Goal: Task Accomplishment & Management: Use online tool/utility

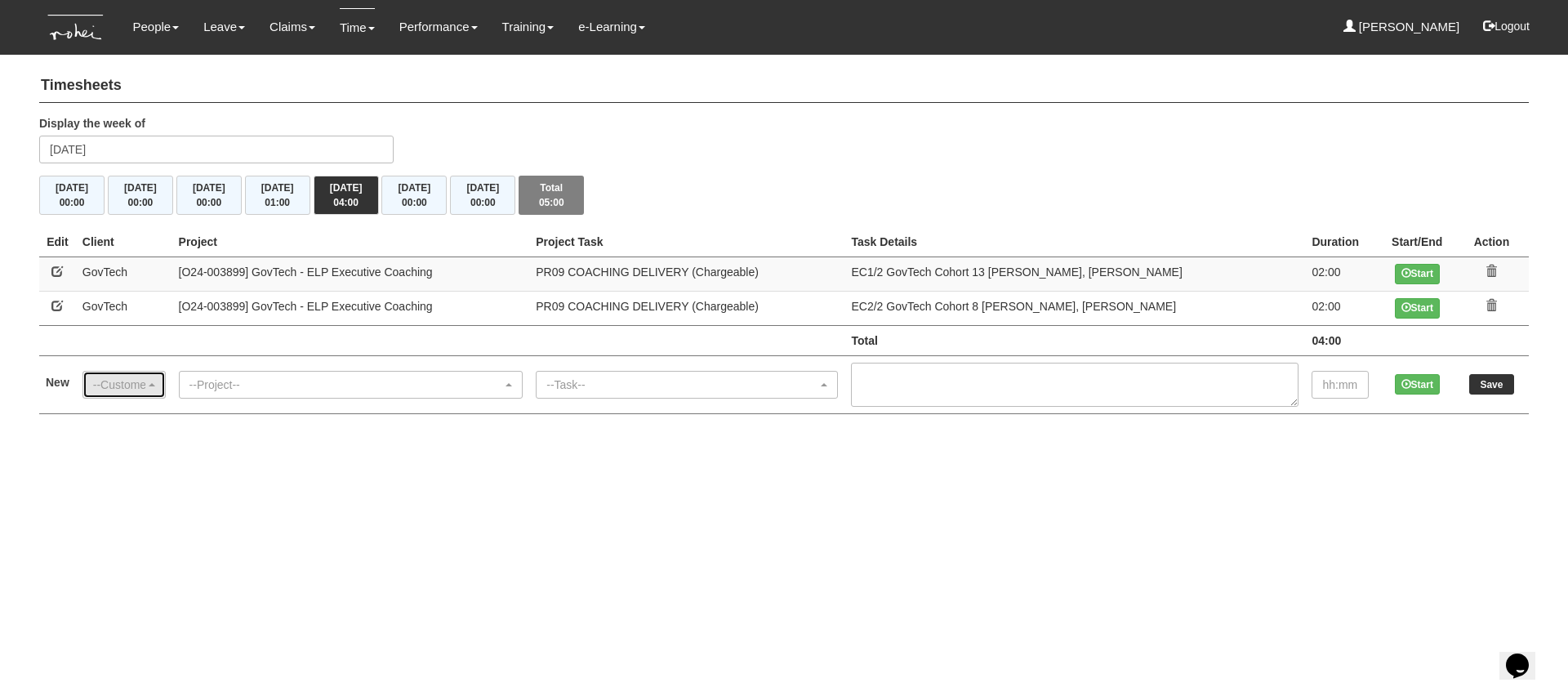
click at [155, 388] on div "--Customer--" at bounding box center [124, 384] width 62 height 16
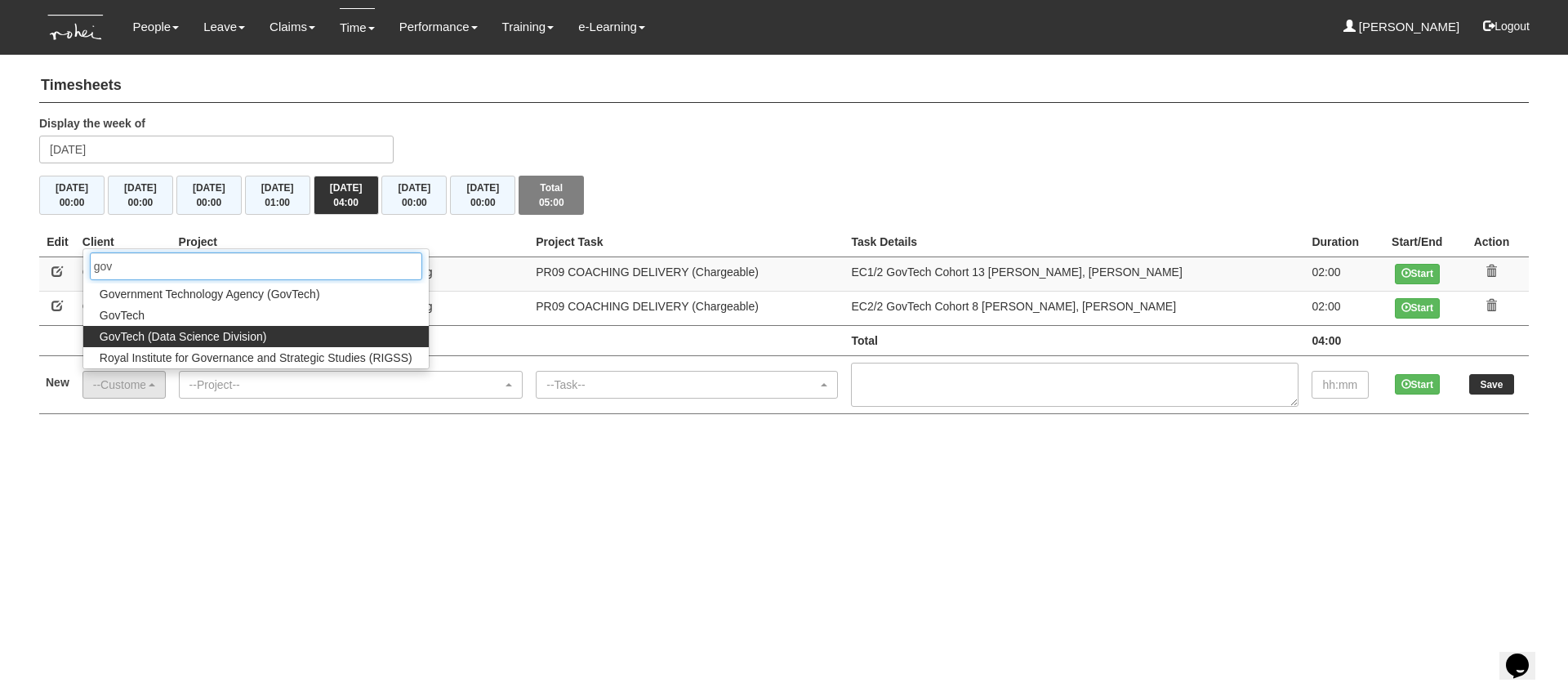
type input "gov"
select select "468"
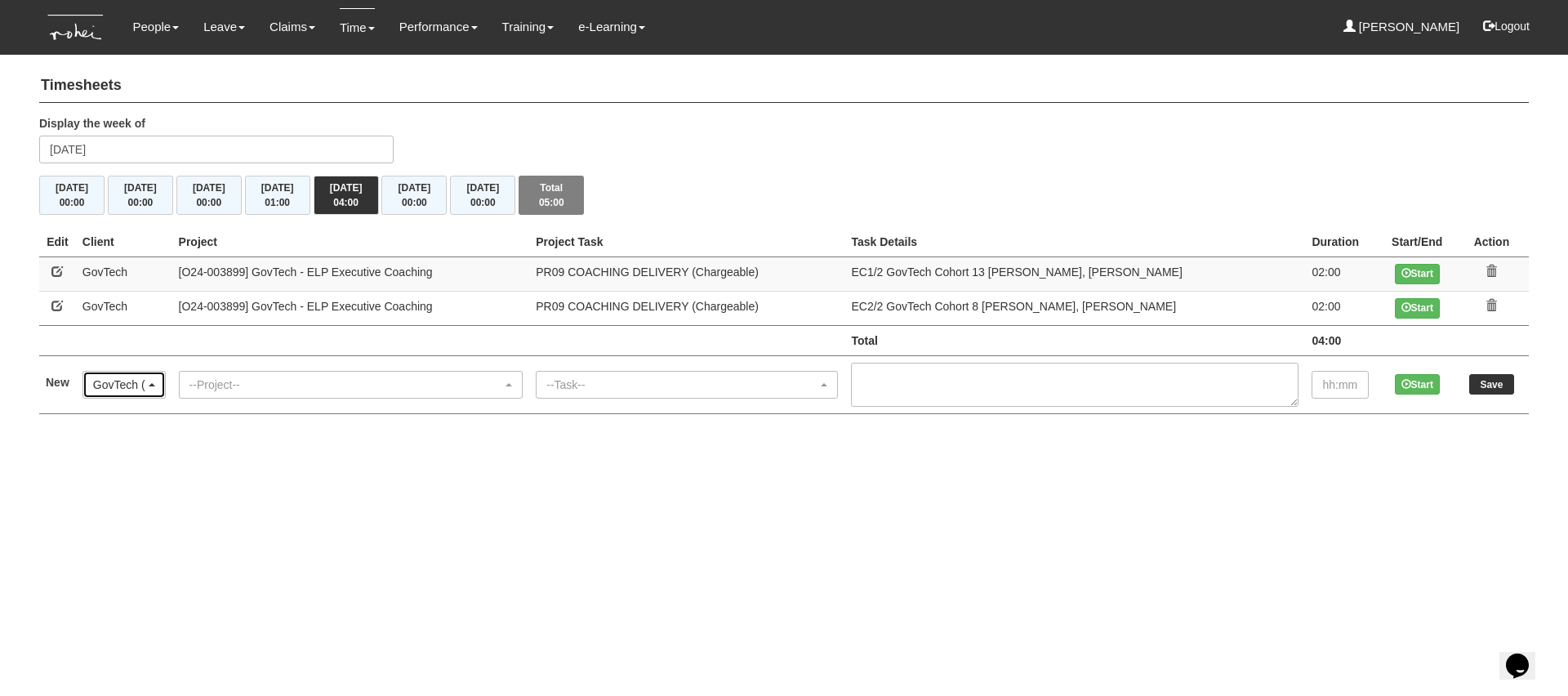
click at [155, 381] on div "GovTech (Data Science Division)" at bounding box center [124, 384] width 62 height 16
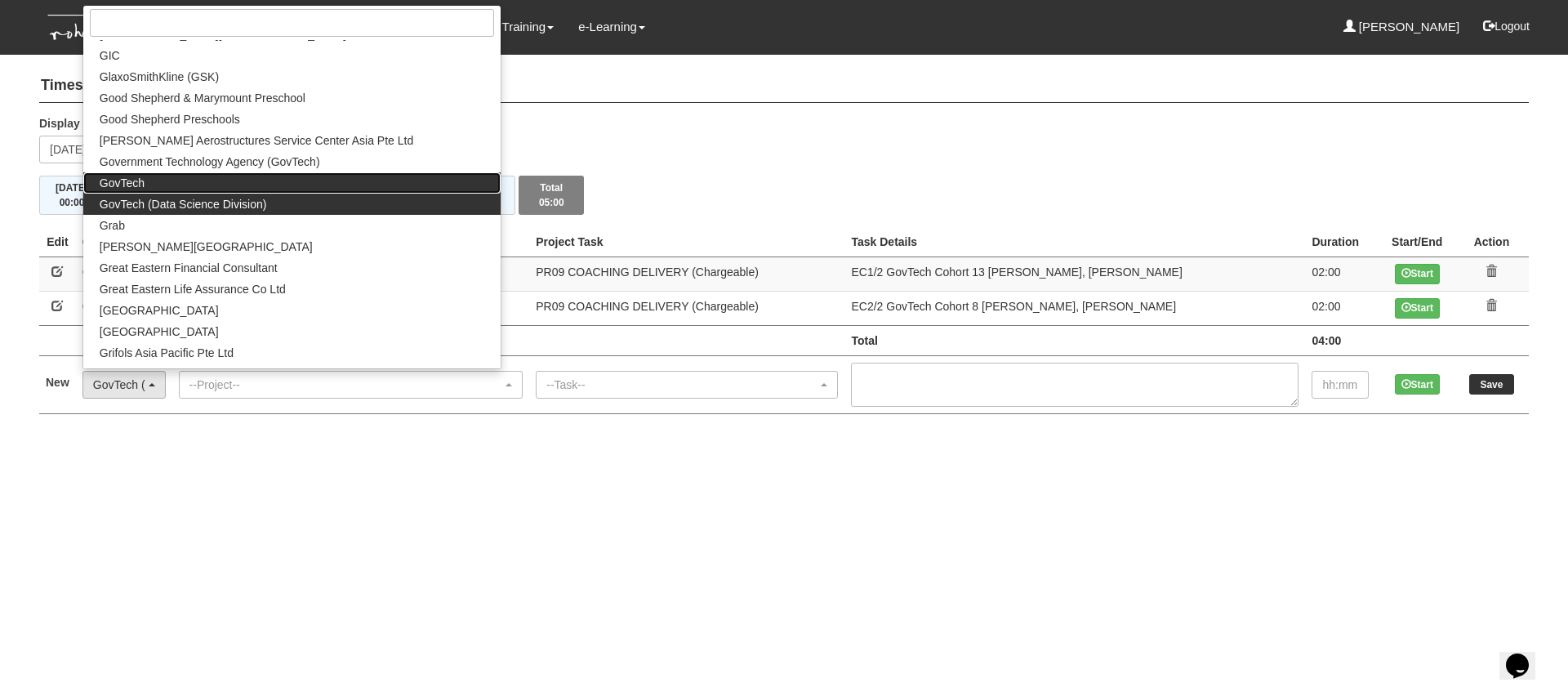
click at [192, 179] on link "GovTech" at bounding box center [293, 183] width 418 height 21
select select "427"
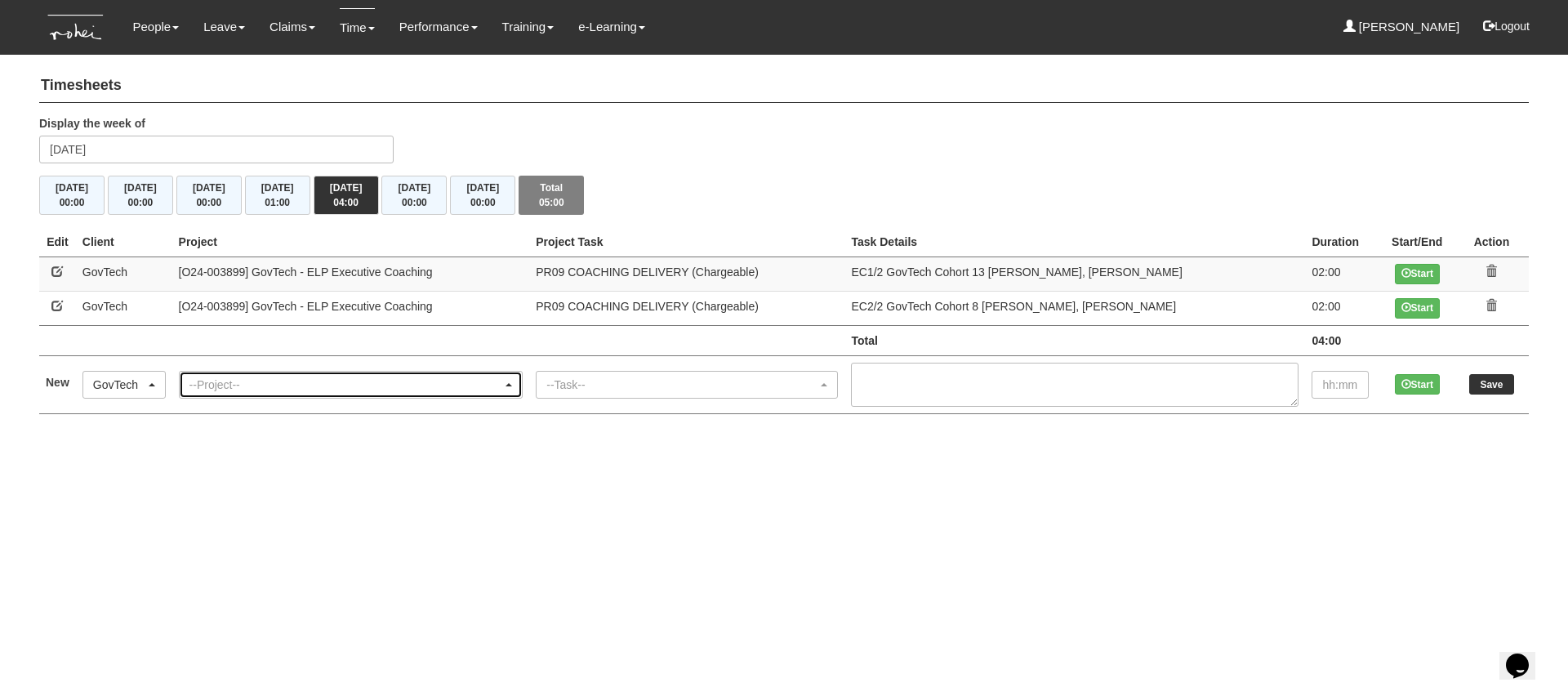
click at [288, 380] on div "--Project--" at bounding box center [347, 384] width 314 height 16
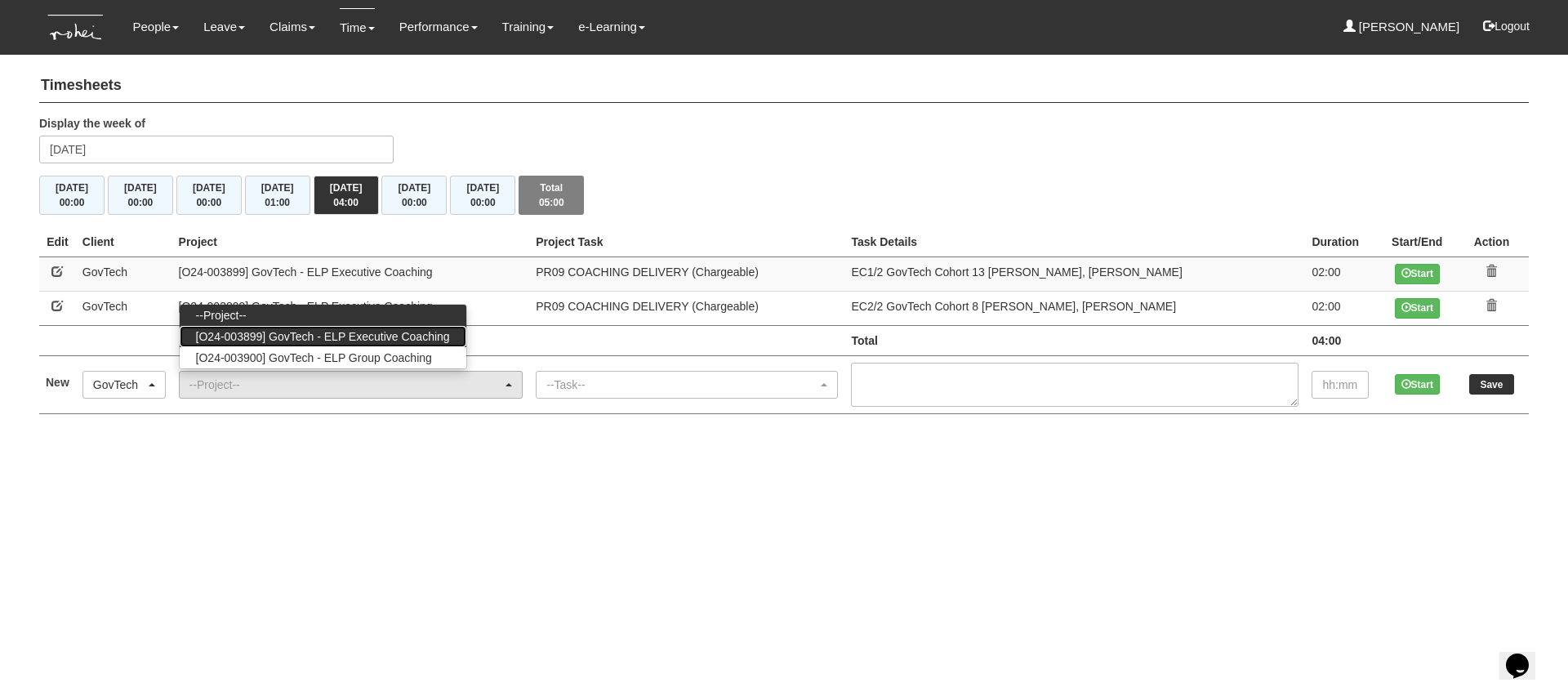
click at [337, 343] on span "[O24-003899] GovTech - ELP Executive Coaching" at bounding box center [323, 336] width 254 height 16
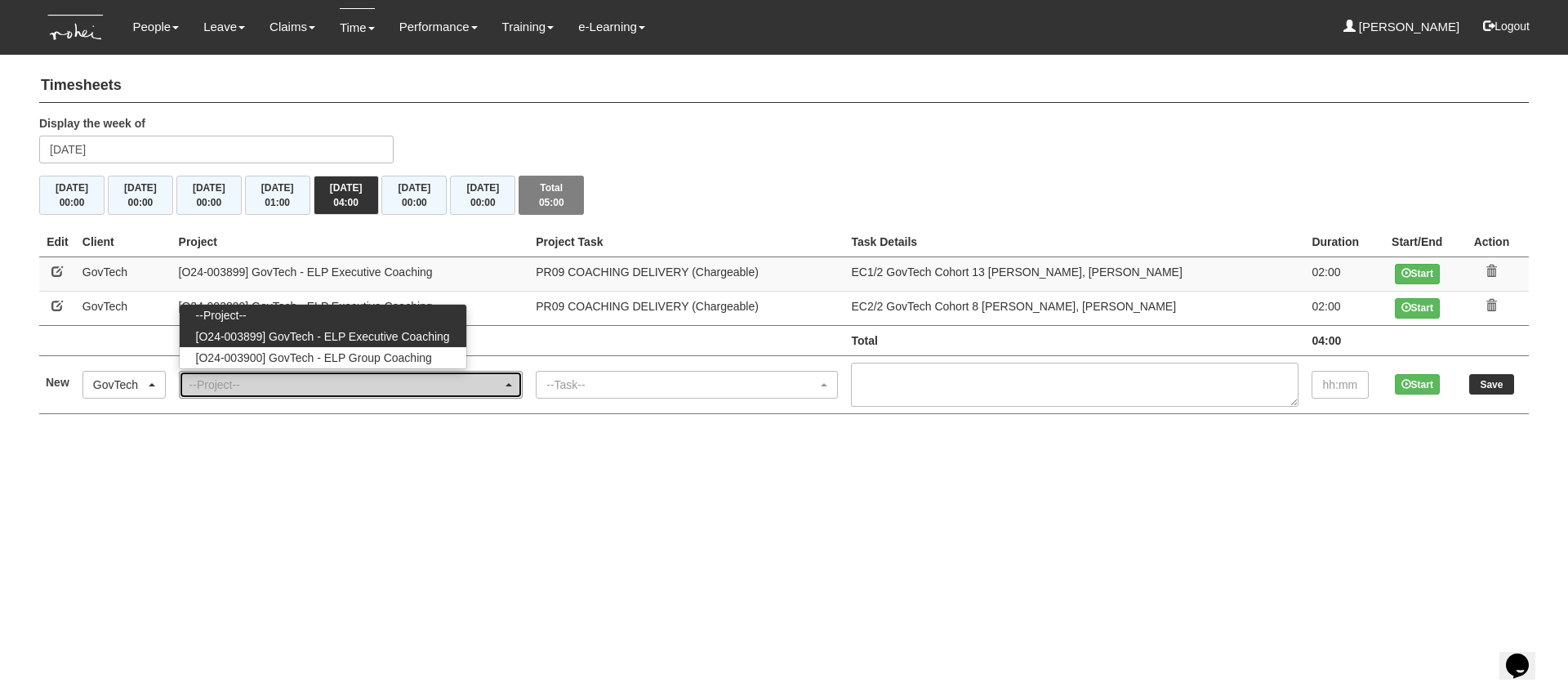
select select "2540"
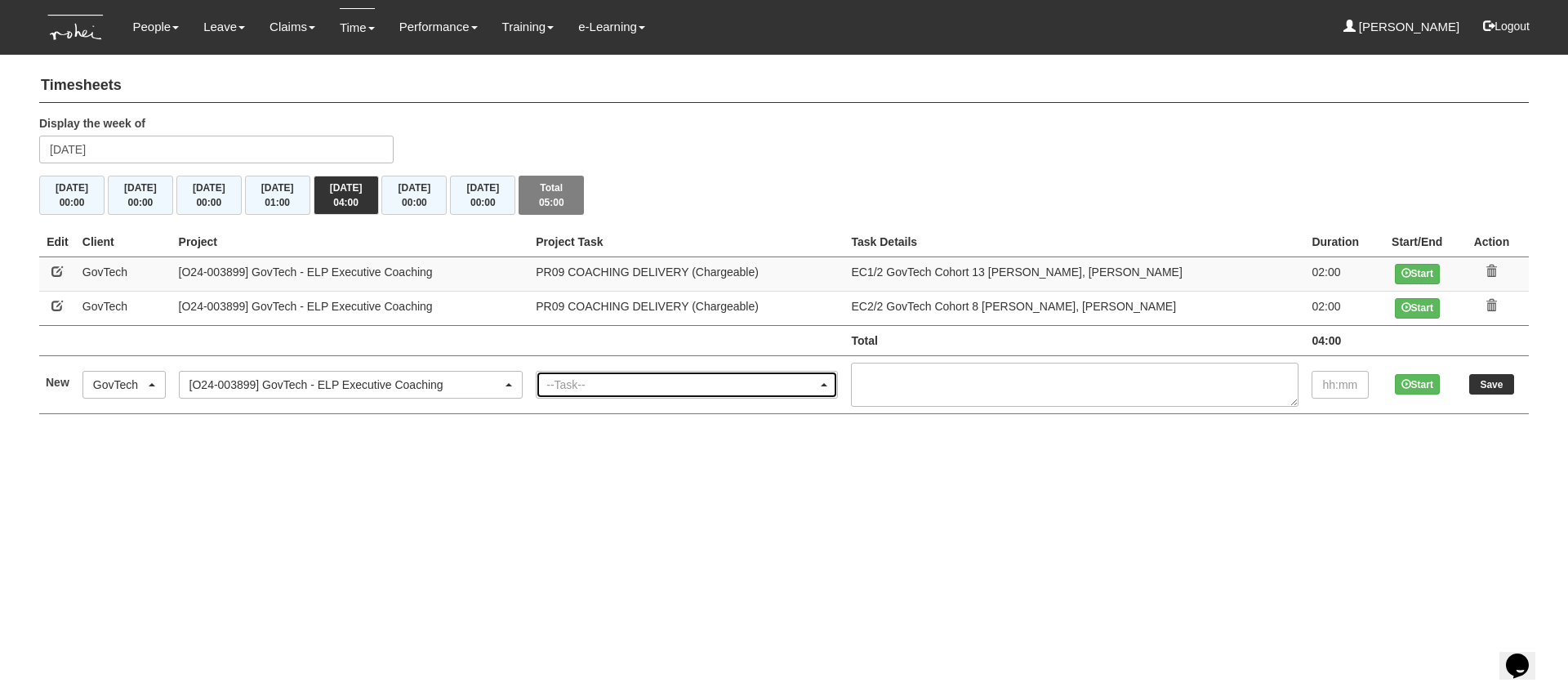
click at [649, 384] on div "--Task--" at bounding box center [682, 384] width 271 height 16
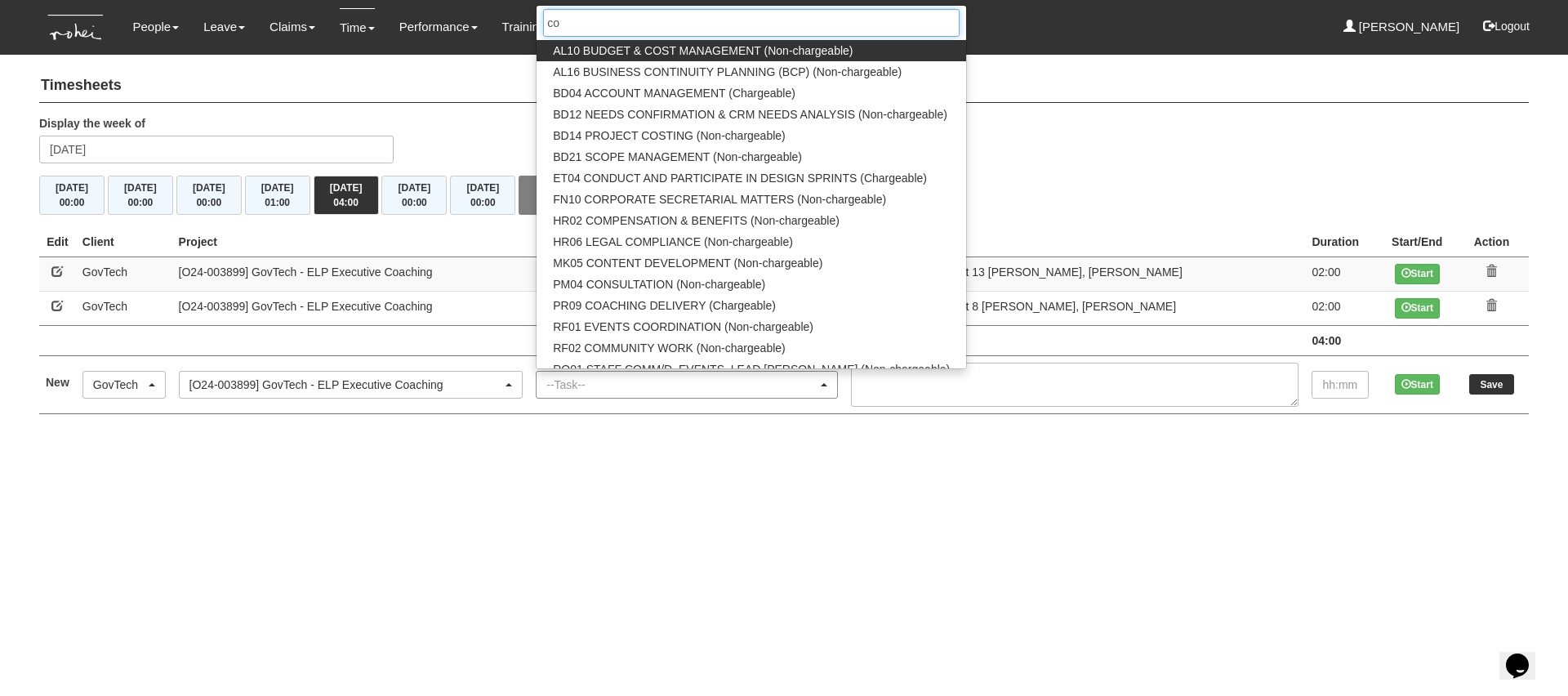
type input "coa"
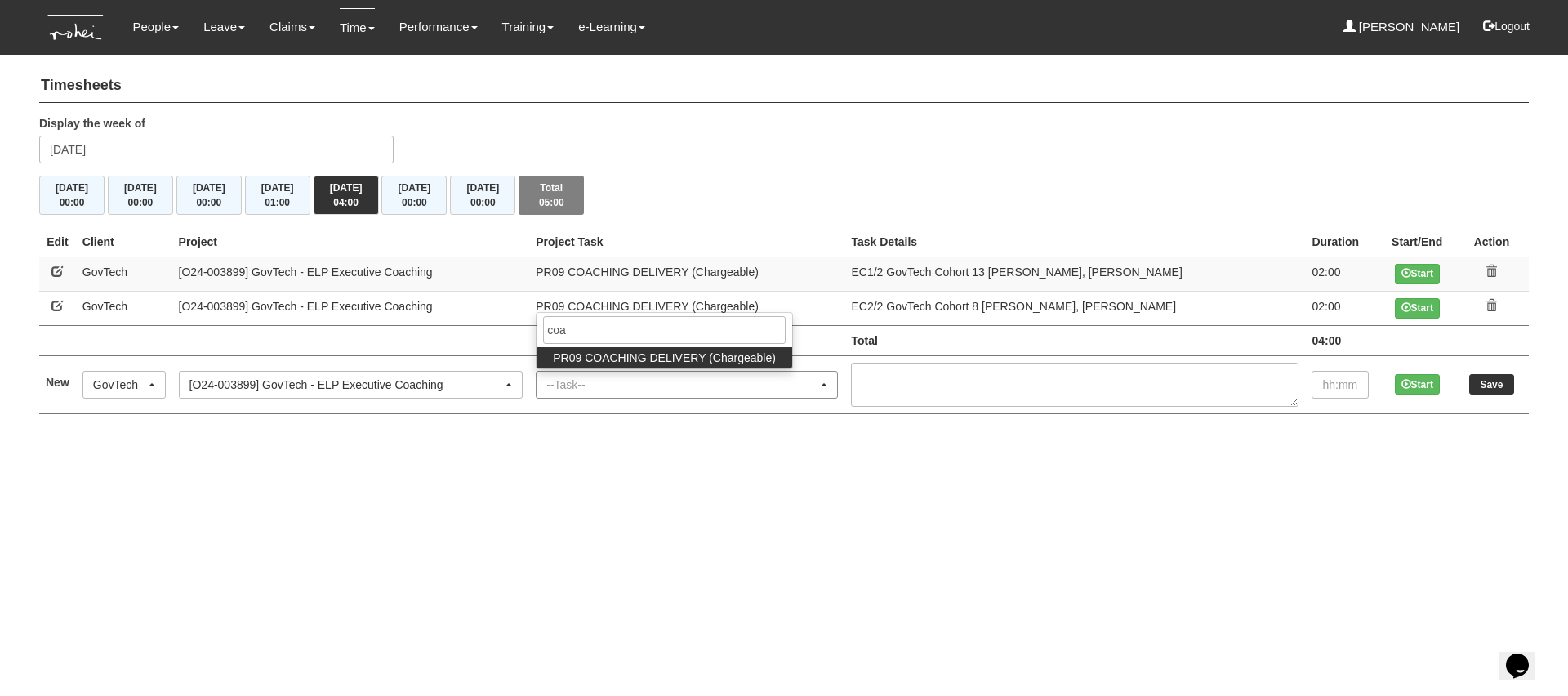
select select "150"
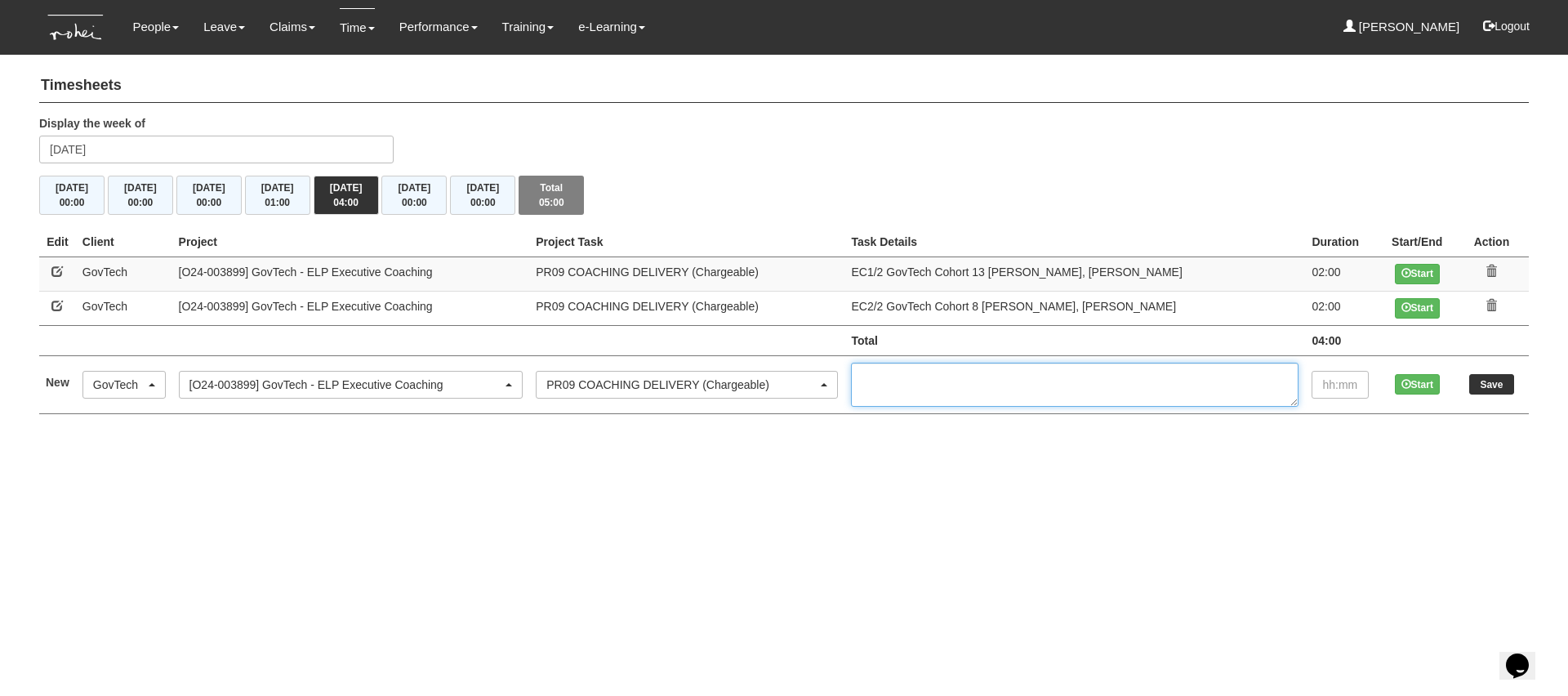
click at [1015, 381] on textarea at bounding box center [1074, 385] width 448 height 44
paste textarea "EC1/2 GovTech Cohort 12 [PERSON_NAME]"
type textarea "EC1/2 GovTech Cohort 12 [PERSON_NAME]"
click at [1354, 381] on input "text" at bounding box center [1340, 384] width 57 height 28
type input "1:00"
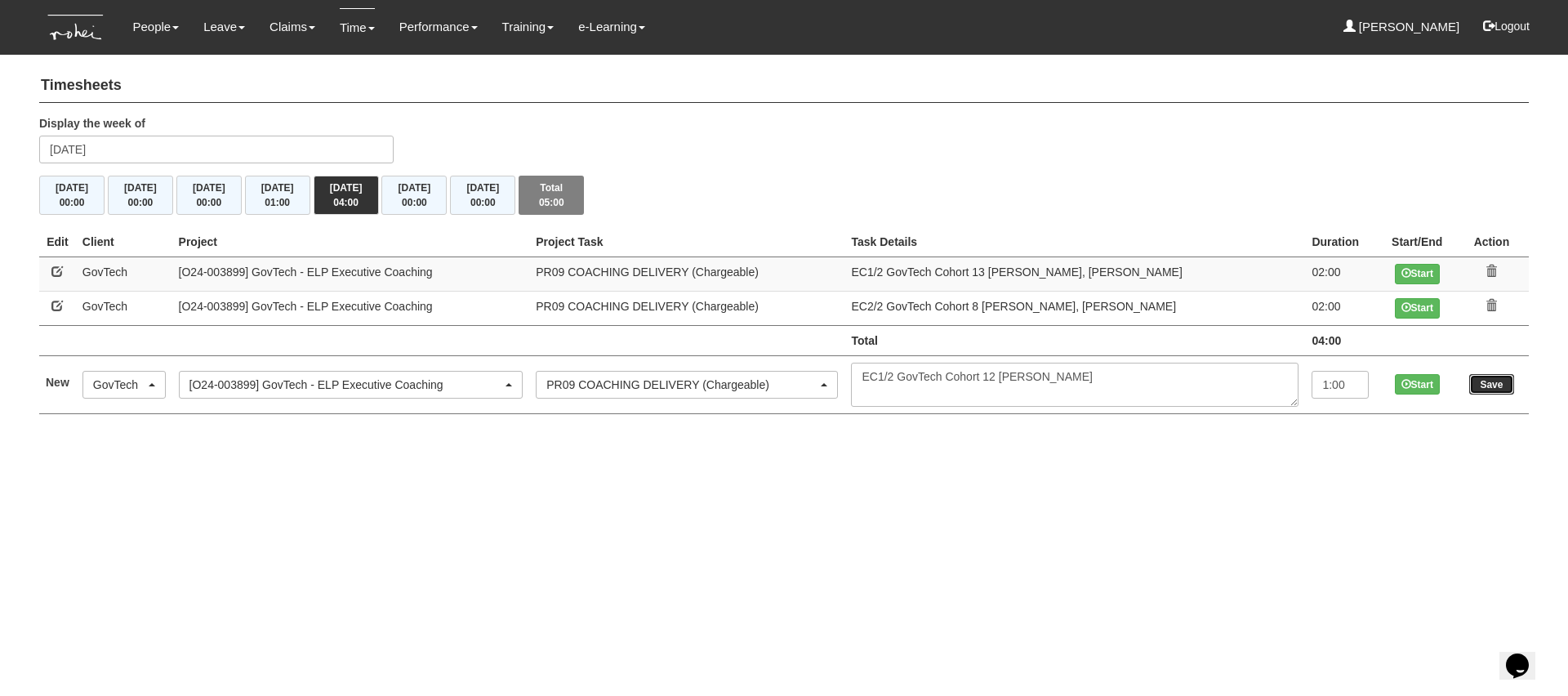
click at [1506, 385] on input "Save" at bounding box center [1491, 384] width 45 height 20
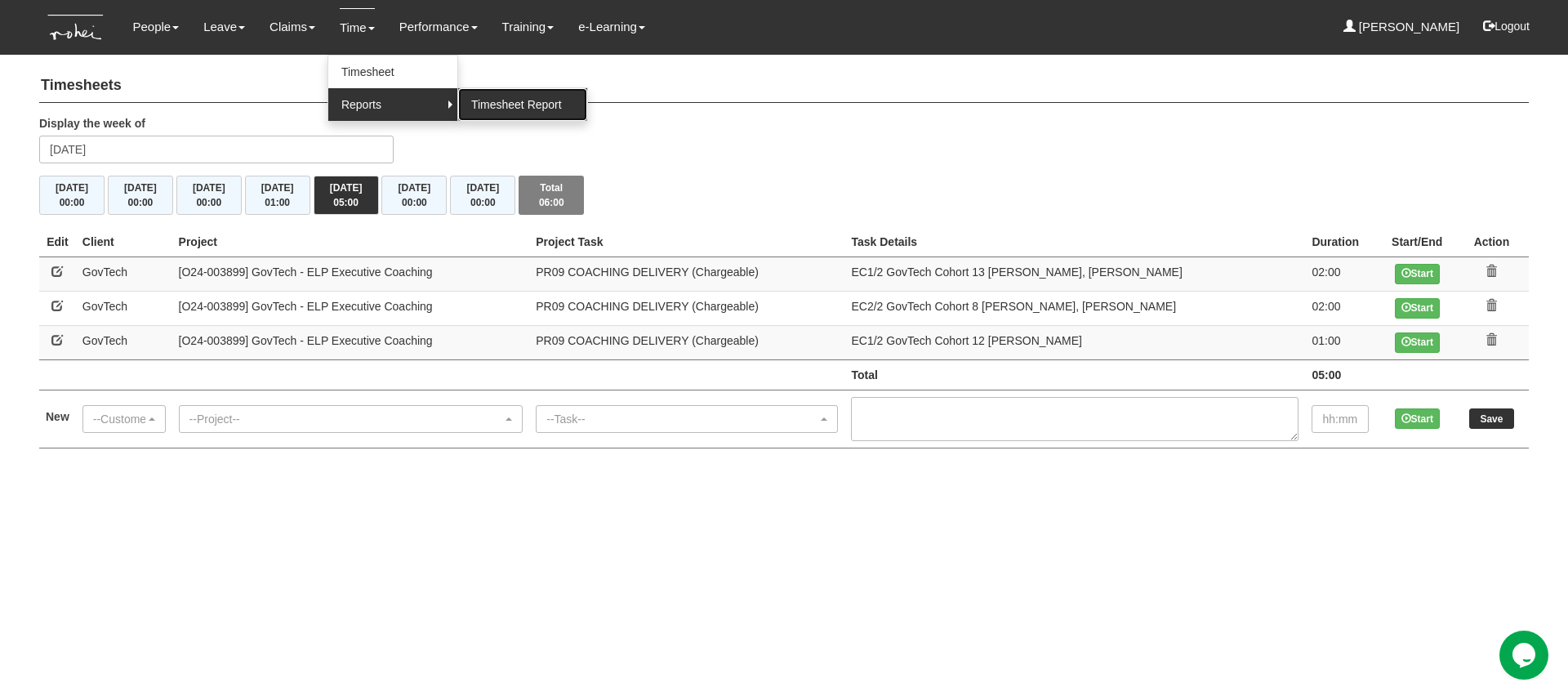
click at [489, 101] on link "Timesheet Report" at bounding box center [523, 105] width 129 height 33
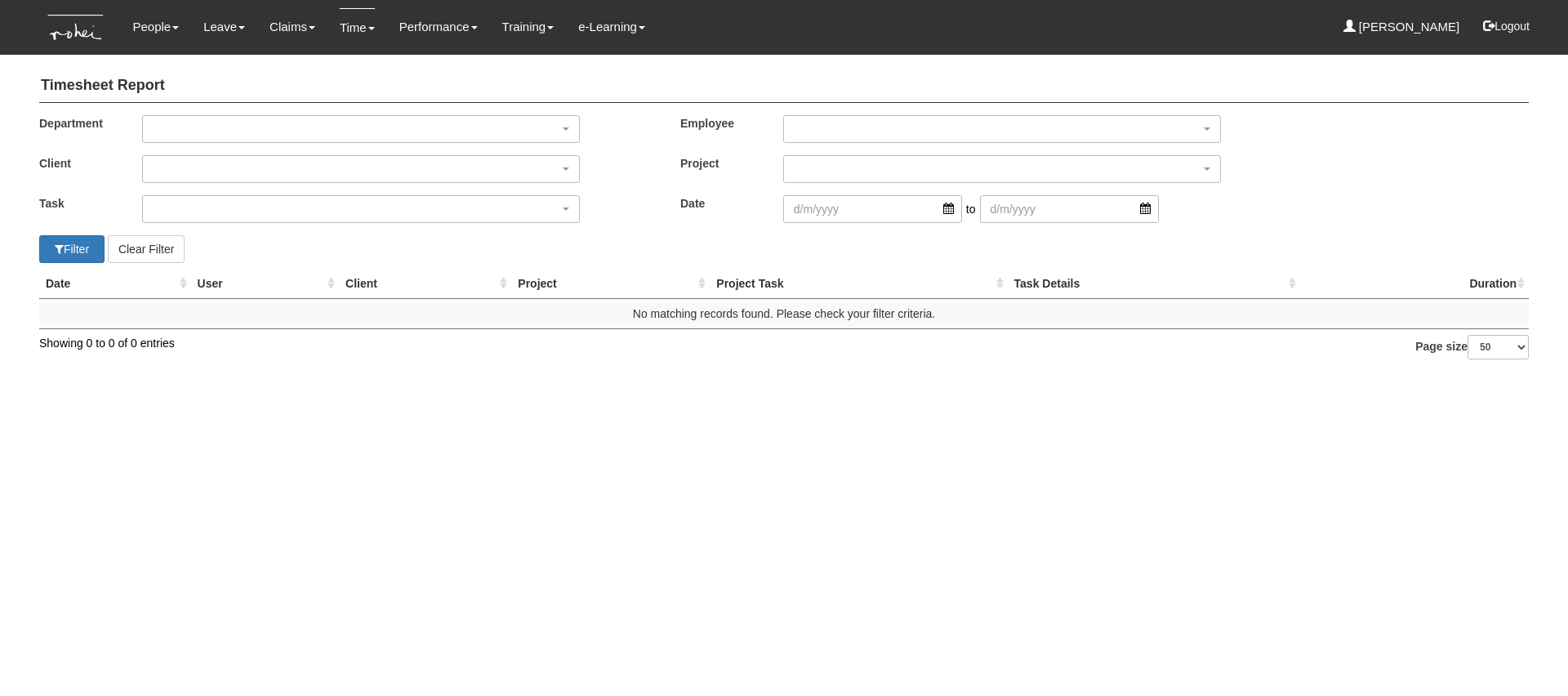
select select "50"
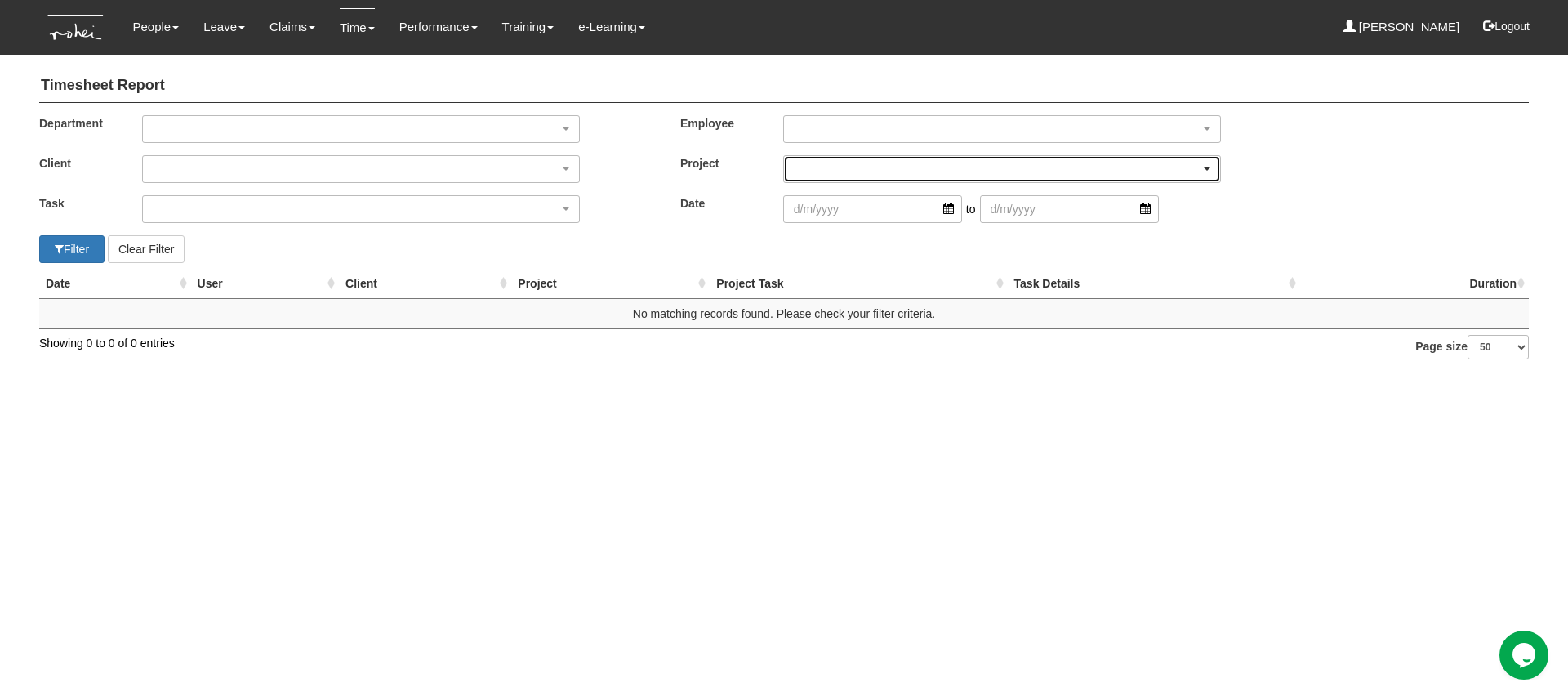
click at [839, 168] on div "button" at bounding box center [1002, 168] width 436 height 26
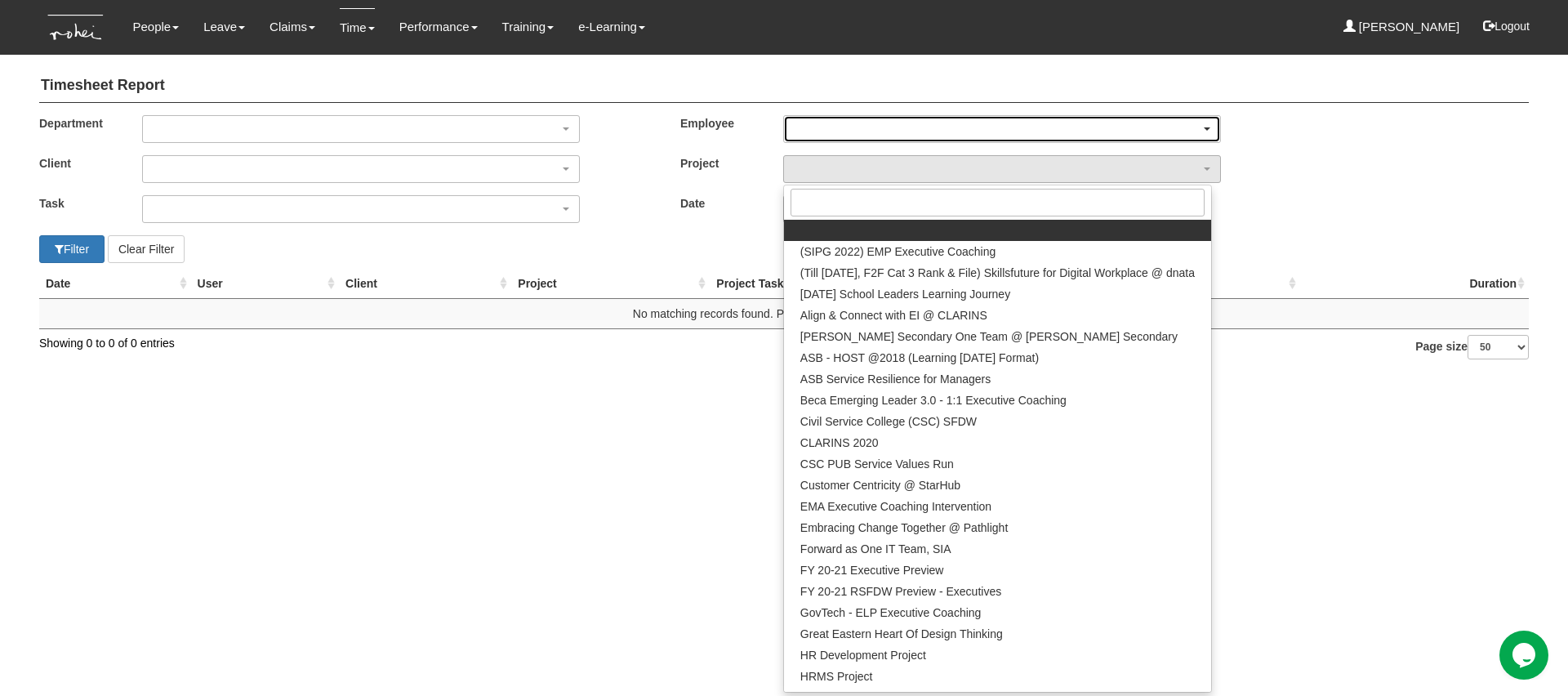
click at [850, 135] on div "button" at bounding box center [1002, 128] width 436 height 26
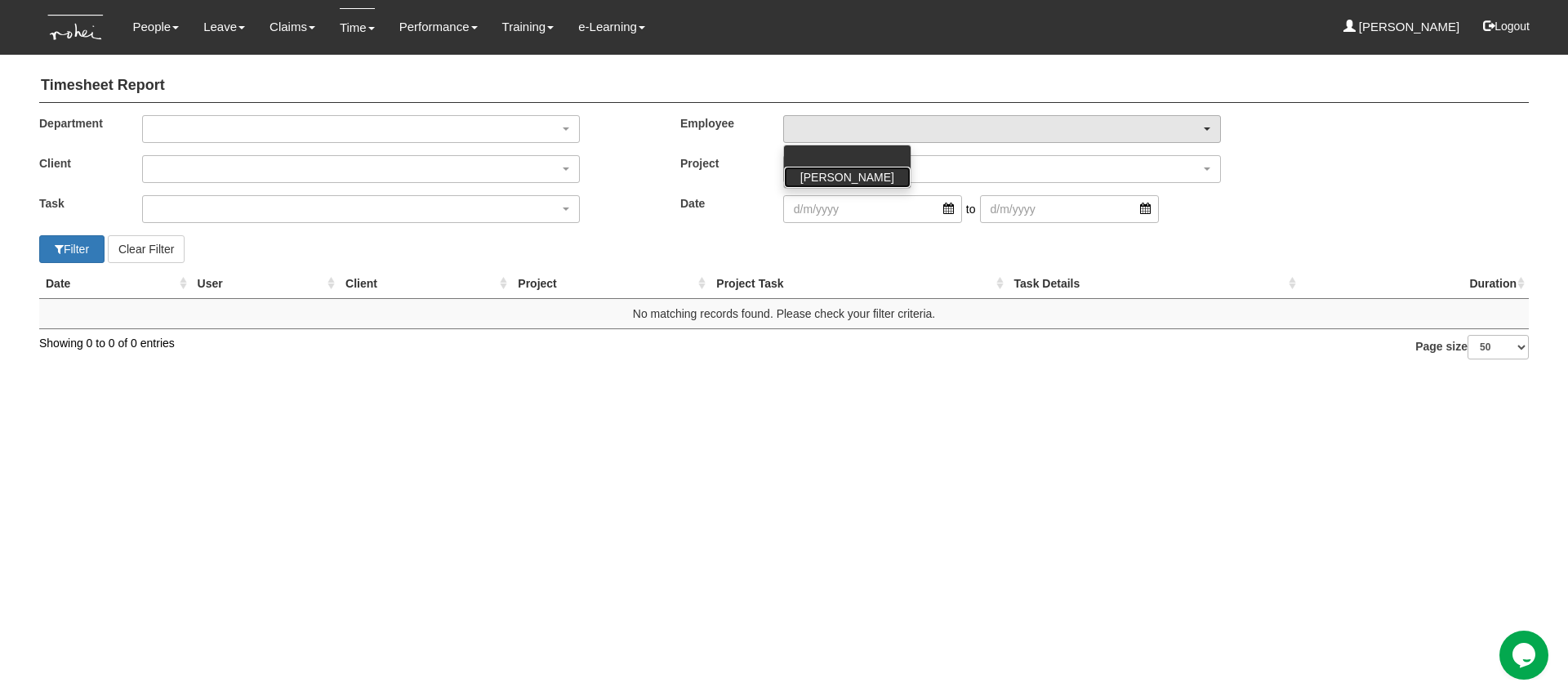
click at [845, 172] on span "[PERSON_NAME]" at bounding box center [848, 177] width 94 height 16
select select "f0e1ef5c-74f0-4699-8247-d9497a0ad61f"
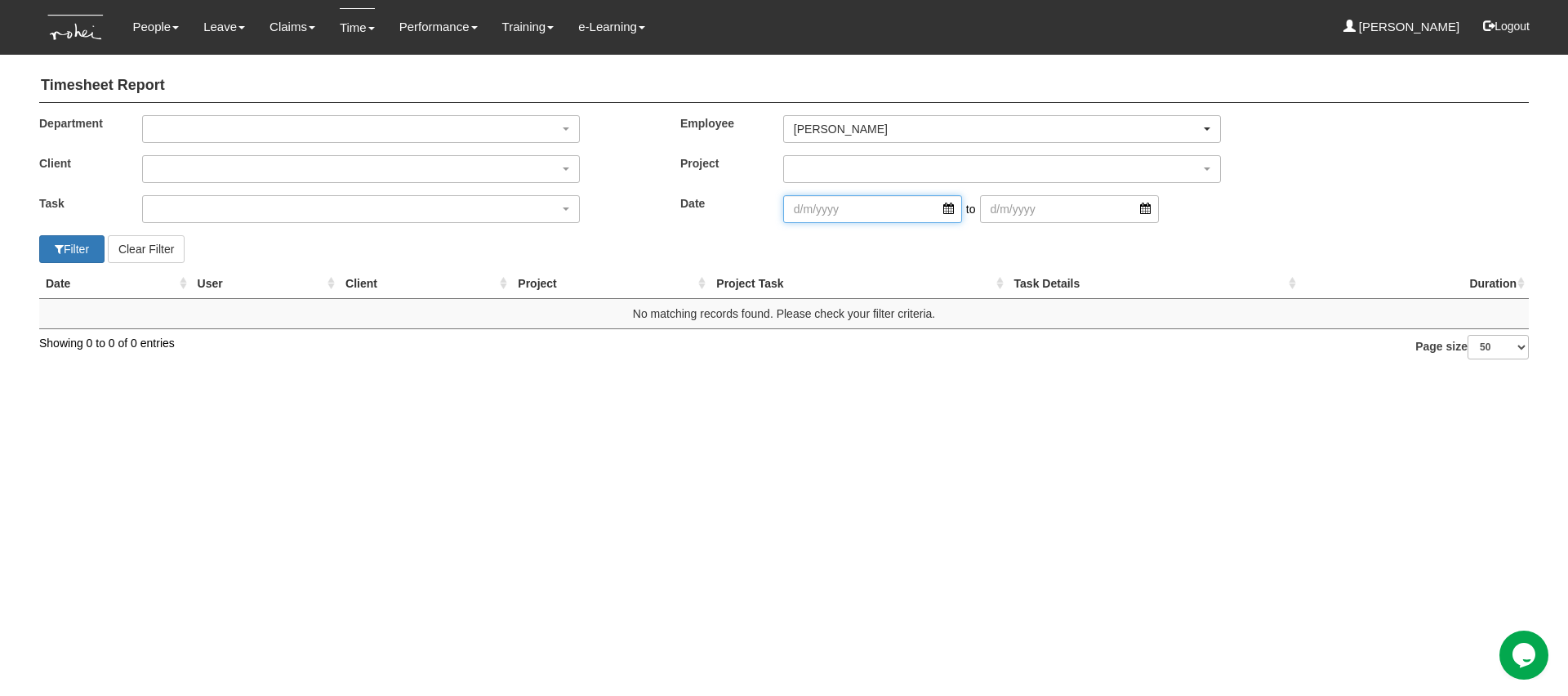
click at [849, 210] on input "search" at bounding box center [873, 209] width 179 height 28
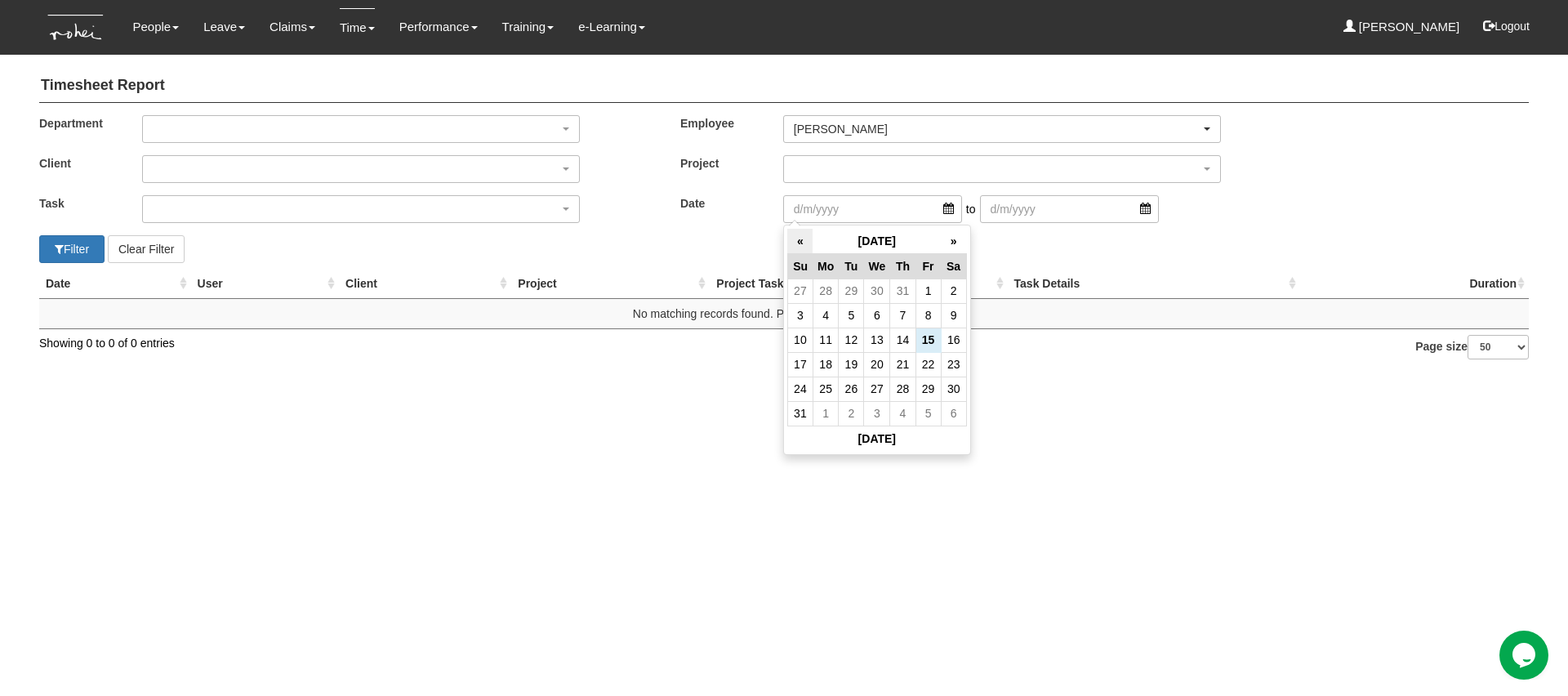
click at [799, 240] on th "«" at bounding box center [800, 242] width 25 height 25
click at [879, 343] on td "16" at bounding box center [877, 339] width 26 height 24
type input "[DATE]"
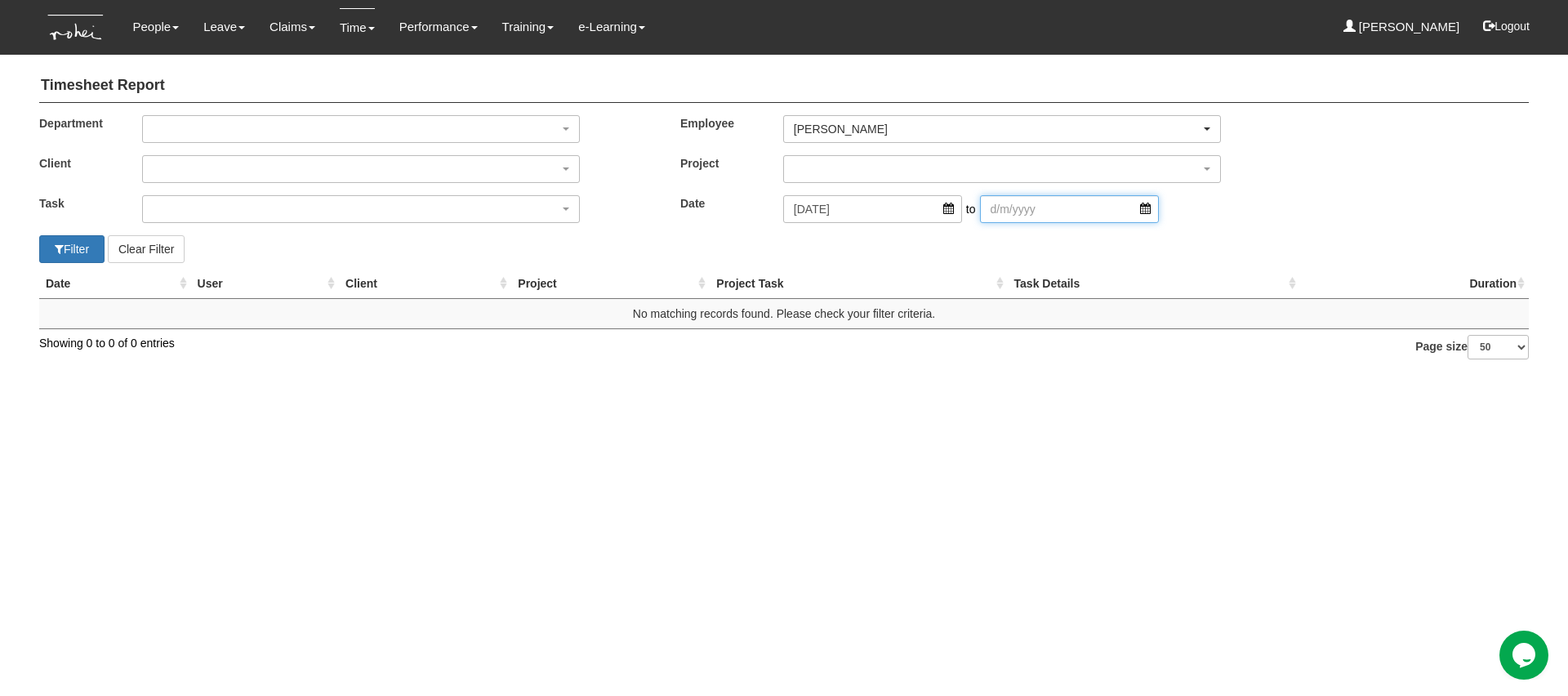
click at [1105, 212] on input "search" at bounding box center [1069, 209] width 179 height 28
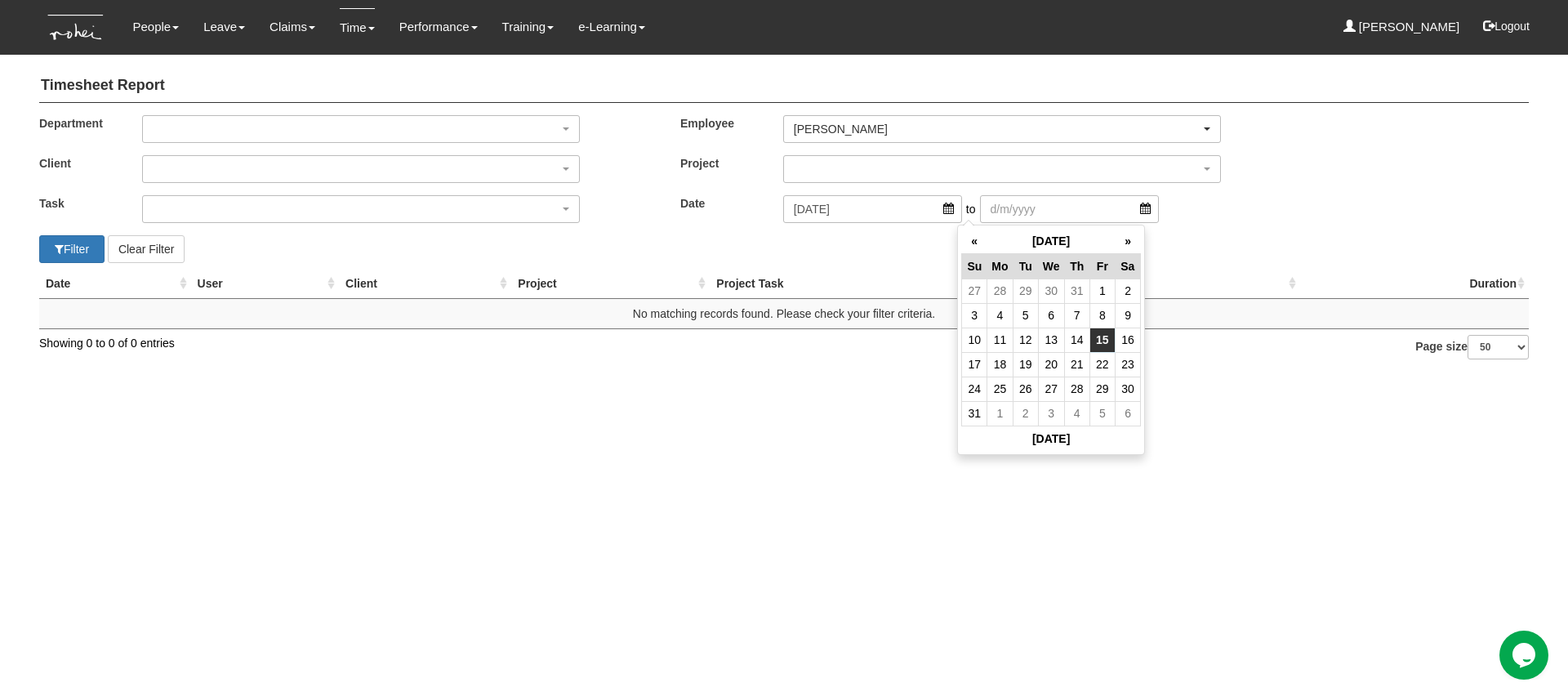
click at [1112, 338] on td "15" at bounding box center [1102, 339] width 25 height 24
type input "[DATE]"
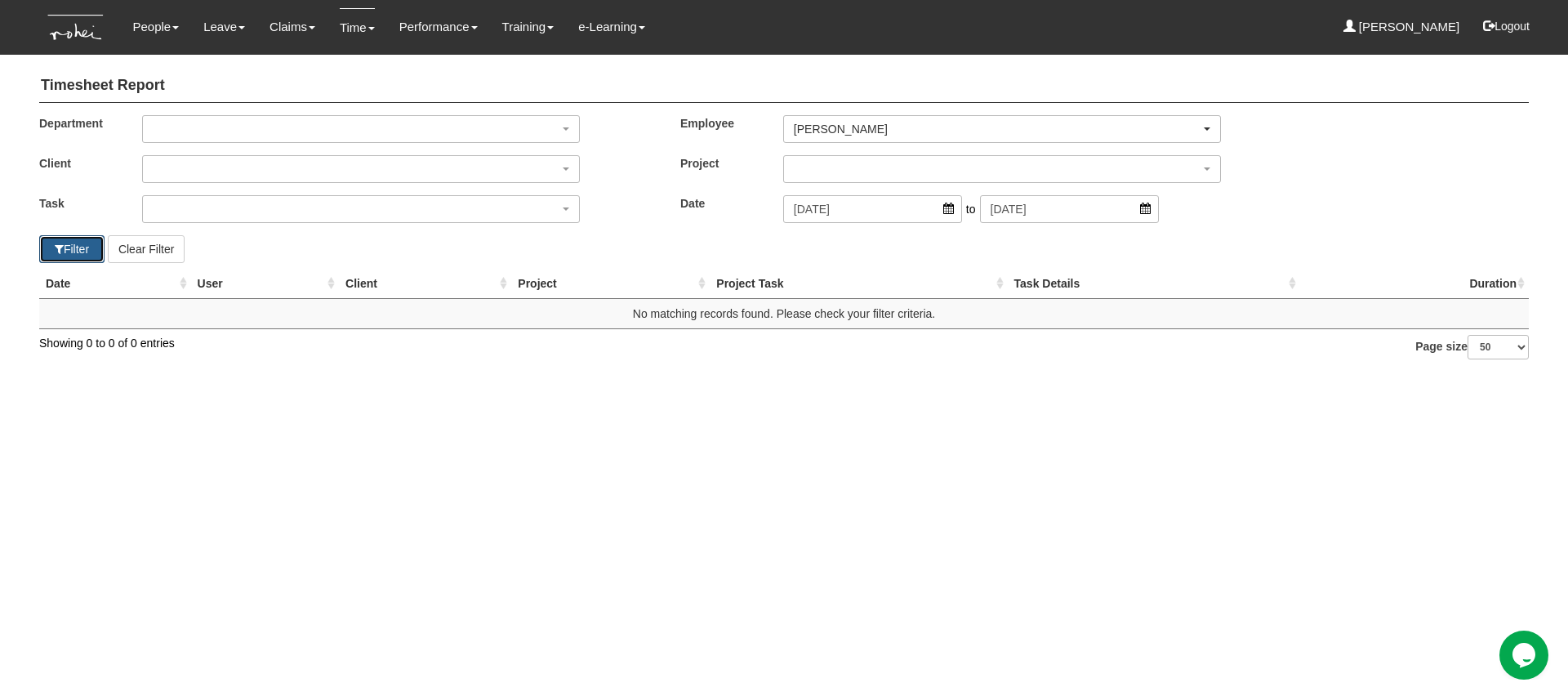
click at [57, 256] on button "Filter" at bounding box center [72, 248] width 65 height 28
select select "50"
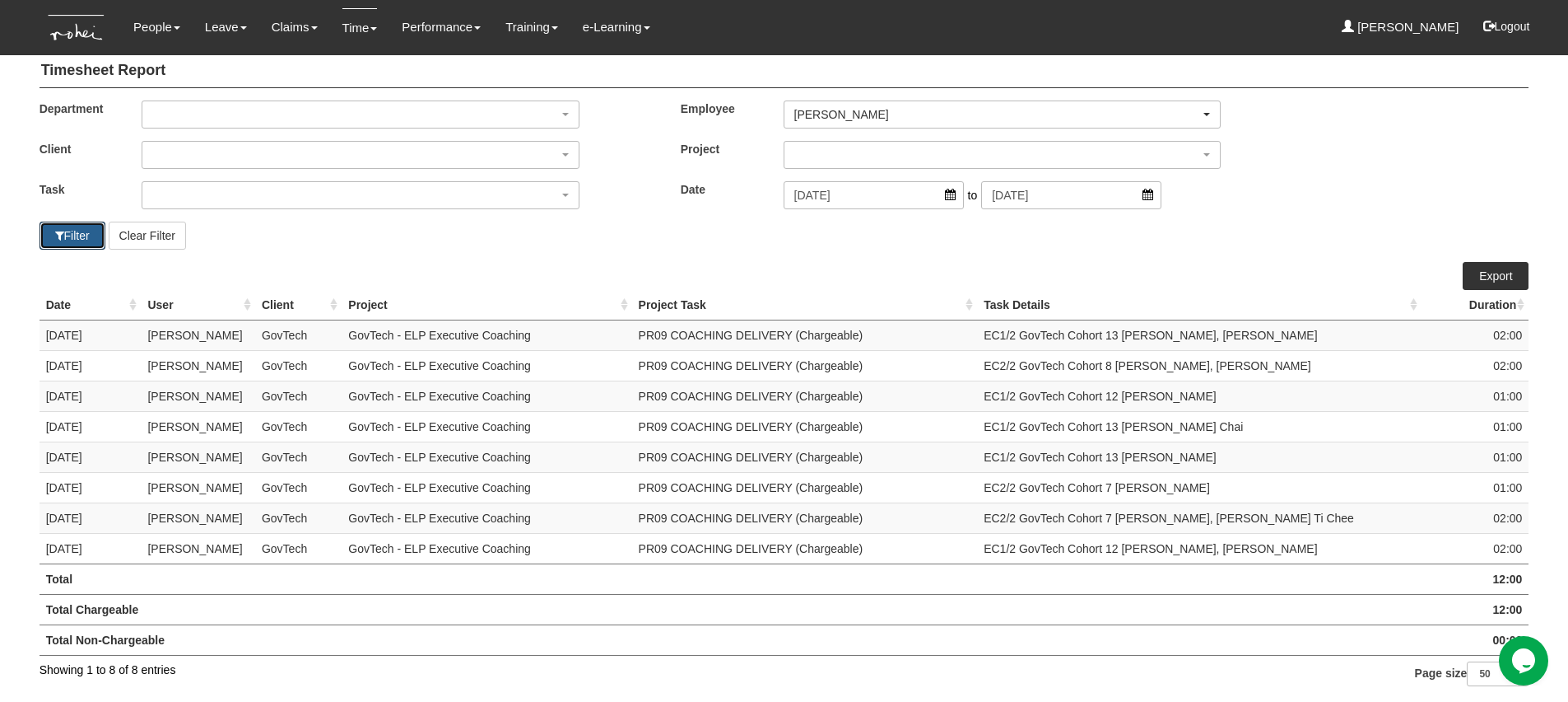
scroll to position [17, 0]
click at [1482, 271] on link "Export" at bounding box center [1496, 275] width 66 height 28
